Goal: Find specific page/section: Find specific page/section

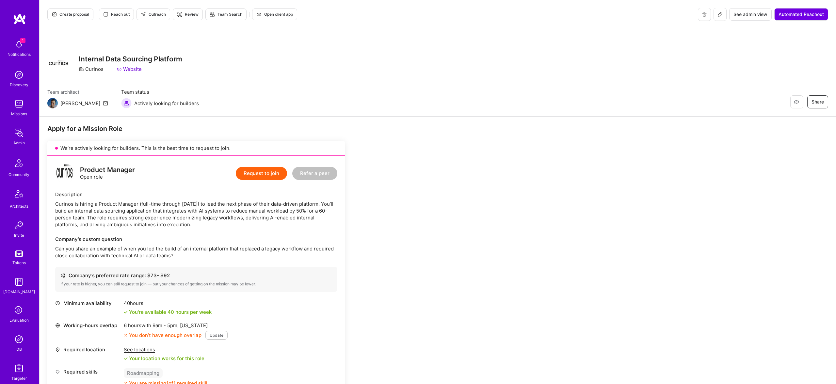
scroll to position [385, 0]
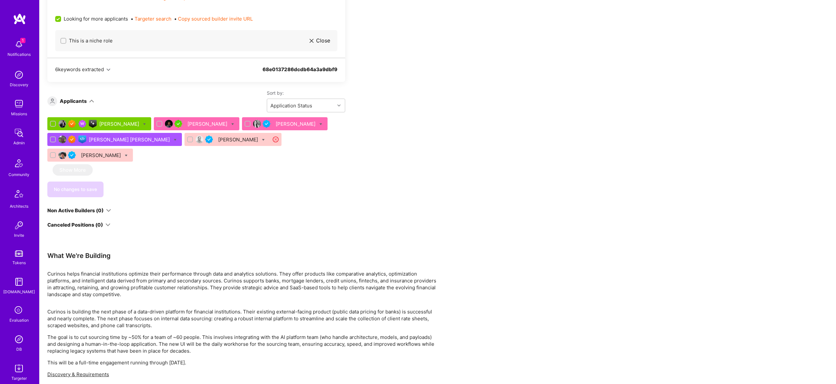
click at [15, 336] on img at bounding box center [18, 339] width 13 height 13
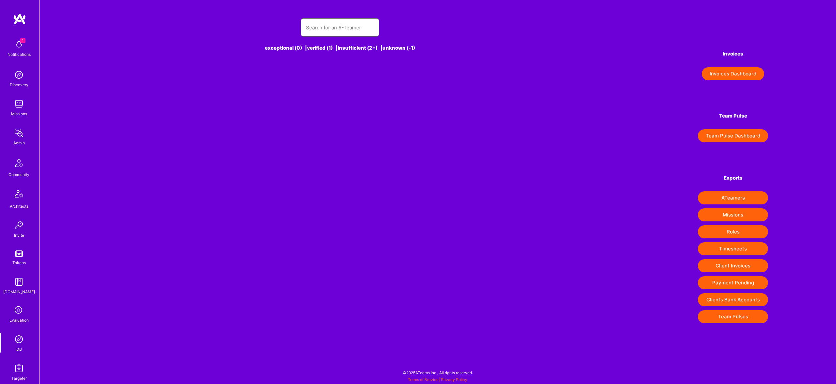
click at [351, 29] on input "text" at bounding box center [340, 27] width 68 height 17
paste input "[PERSON_NAME]"
type input "[PERSON_NAME]"
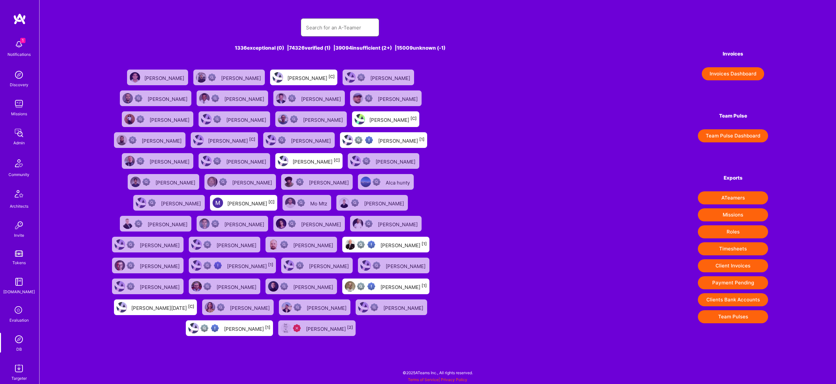
click at [337, 21] on input "text" at bounding box center [340, 27] width 68 height 17
paste input "[PERSON_NAME]"
type input "[PERSON_NAME]"
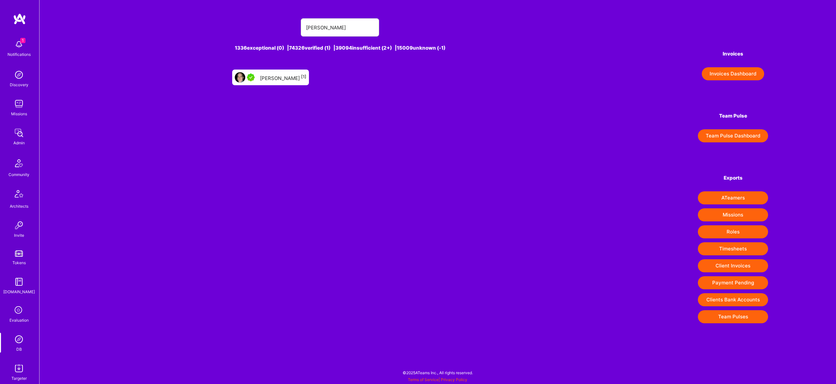
click at [290, 82] on div "[PERSON_NAME] [1]" at bounding box center [270, 78] width 77 height 16
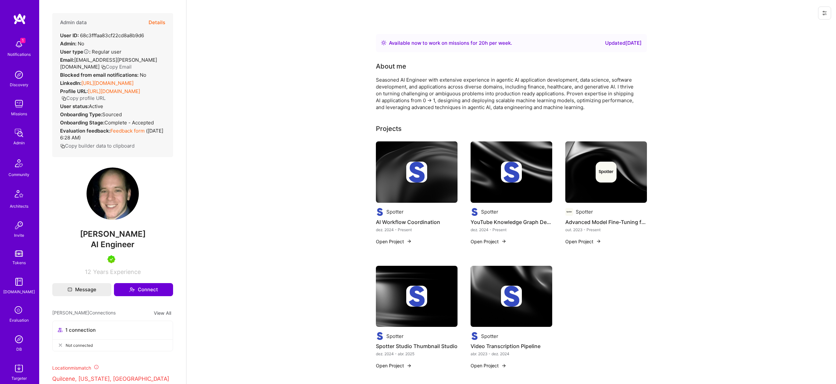
click at [157, 23] on button "Details" at bounding box center [157, 22] width 17 height 19
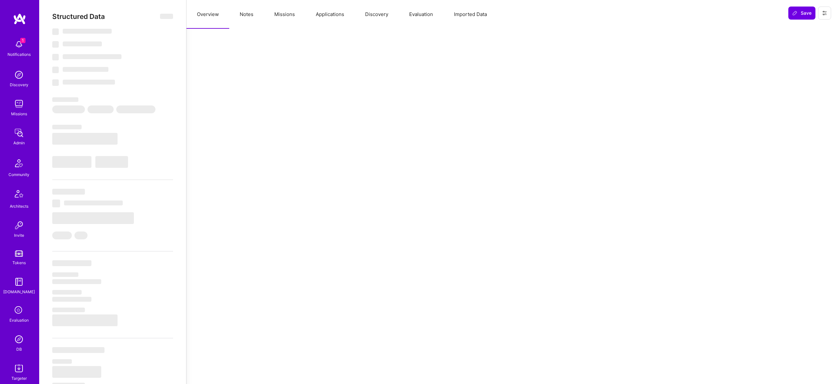
select select "Right Now"
select select "5"
select select "7"
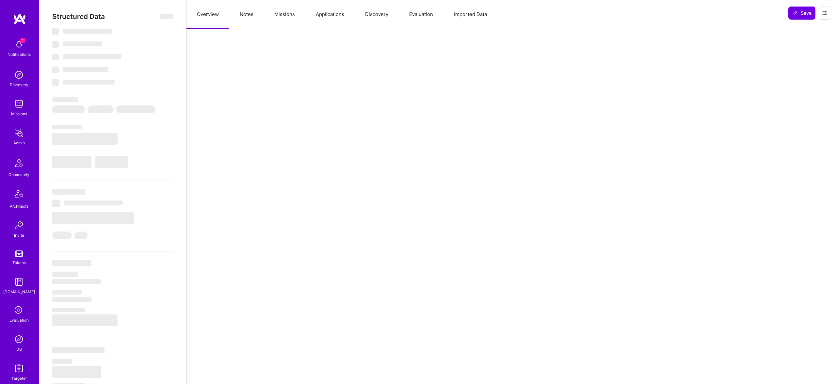
select select "US"
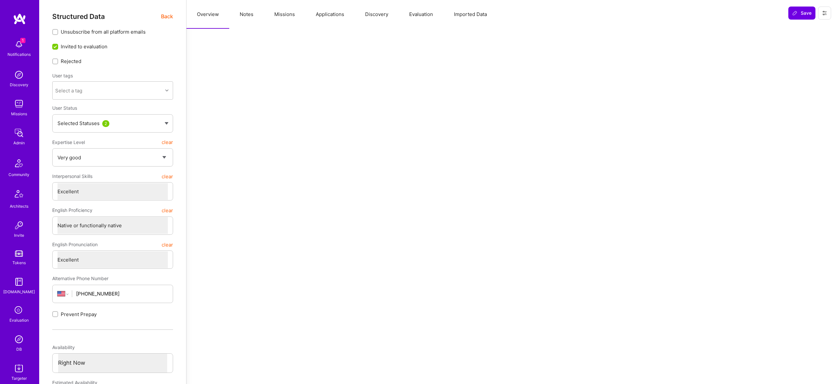
click at [408, 11] on button "Evaluation" at bounding box center [421, 14] width 45 height 29
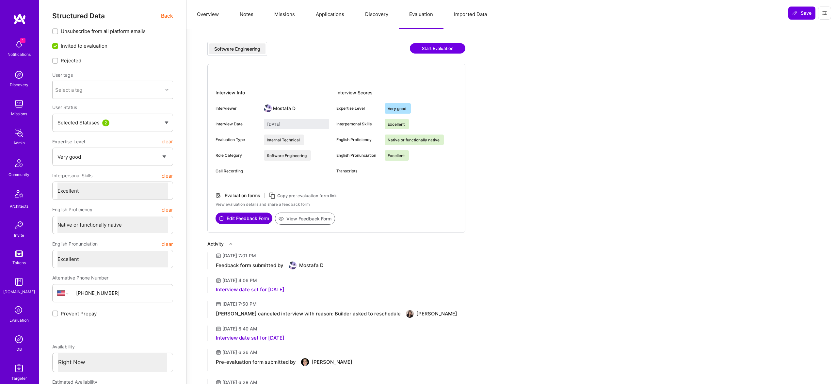
scroll to position [5, 0]
